Goal: Obtain resource: Obtain resource

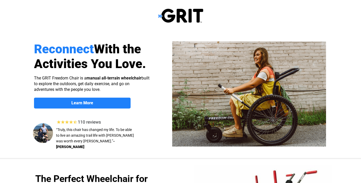
select select "US"
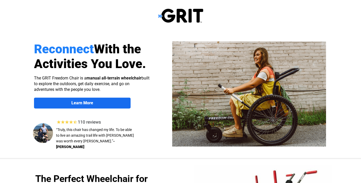
click at [78, 101] on strong "Learn More" at bounding box center [82, 103] width 22 height 5
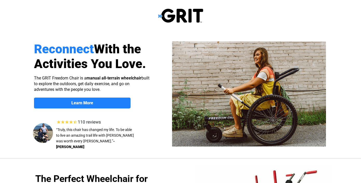
scroll to position [401, 0]
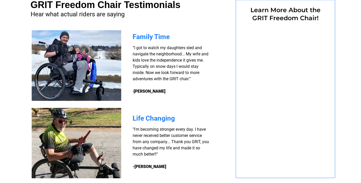
select select "US"
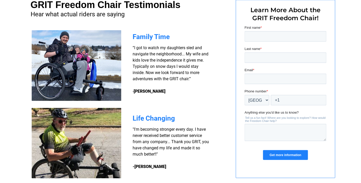
scroll to position [0, 0]
click at [258, 39] on input "First name *" at bounding box center [285, 36] width 82 height 10
type input "Nancy"
type input "HARDY"
type input "nancyshardy@gmail.com"
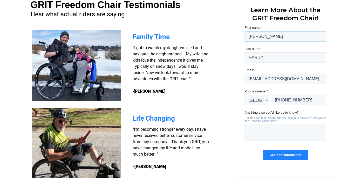
type input "+1 8013601822"
click at [283, 155] on input "Get more information" at bounding box center [284, 155] width 45 height 10
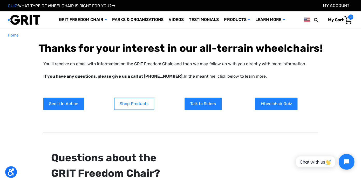
click at [142, 103] on link "Shop Products" at bounding box center [134, 104] width 40 height 12
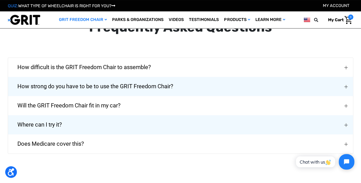
scroll to position [809, 0]
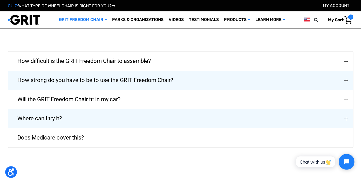
click at [145, 71] on span "How strong do you have to be to use the GRIT Freedom Chair?" at bounding box center [95, 80] width 171 height 19
